Goal: Task Accomplishment & Management: Manage account settings

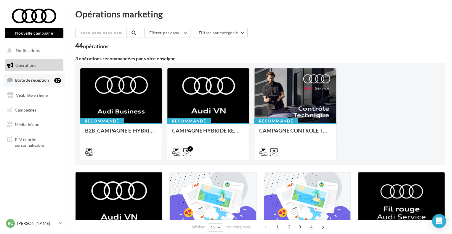
click at [26, 78] on span "Boîte de réception" at bounding box center [32, 80] width 34 height 5
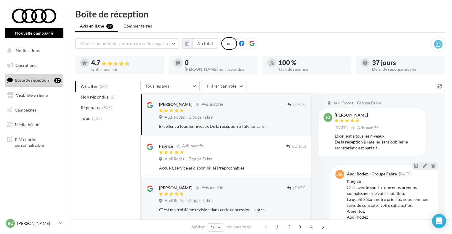
drag, startPoint x: 78, startPoint y: 122, endPoint x: 81, endPoint y: 119, distance: 3.6
click at [79, 121] on li "Tous (535)" at bounding box center [106, 118] width 63 height 11
click at [96, 120] on span "(535)" at bounding box center [97, 118] width 10 height 5
